Goal: Understand process/instructions

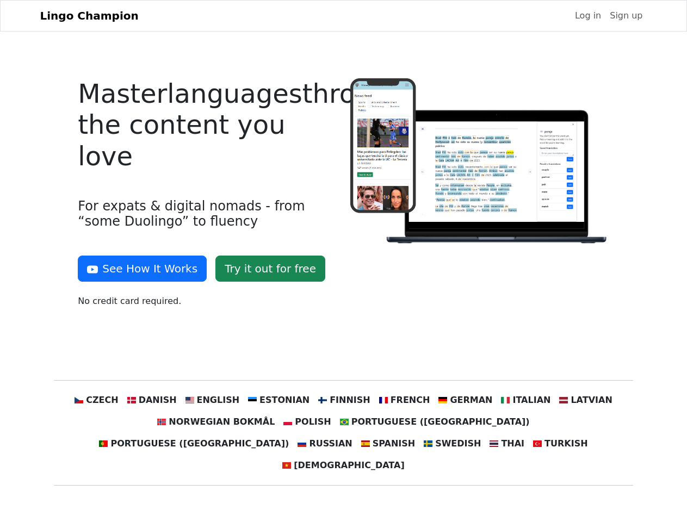
click at [344, 261] on div at bounding box center [480, 197] width 272 height 238
click at [138, 269] on button "See How It Works" at bounding box center [142, 269] width 129 height 26
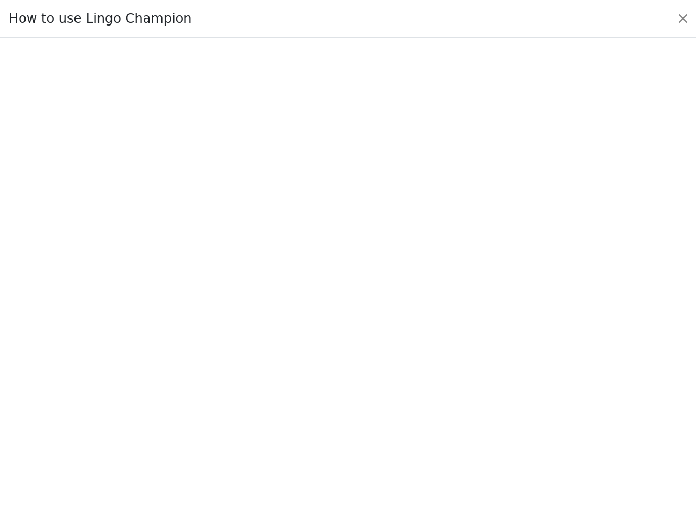
click at [117, 400] on div at bounding box center [348, 280] width 645 height 382
click at [168, 400] on div at bounding box center [348, 280] width 645 height 382
click at [223, 400] on div at bounding box center [348, 280] width 645 height 382
click at [283, 400] on div at bounding box center [348, 280] width 645 height 382
click at [343, 400] on div at bounding box center [348, 280] width 645 height 382
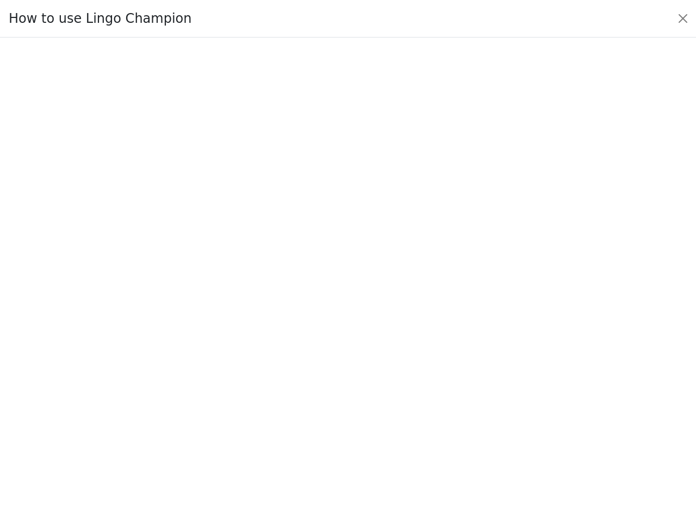
click at [397, 400] on div at bounding box center [348, 280] width 645 height 382
click at [453, 400] on div at bounding box center [348, 280] width 645 height 382
click at [509, 400] on div at bounding box center [348, 280] width 645 height 382
